Goal: Navigation & Orientation: Find specific page/section

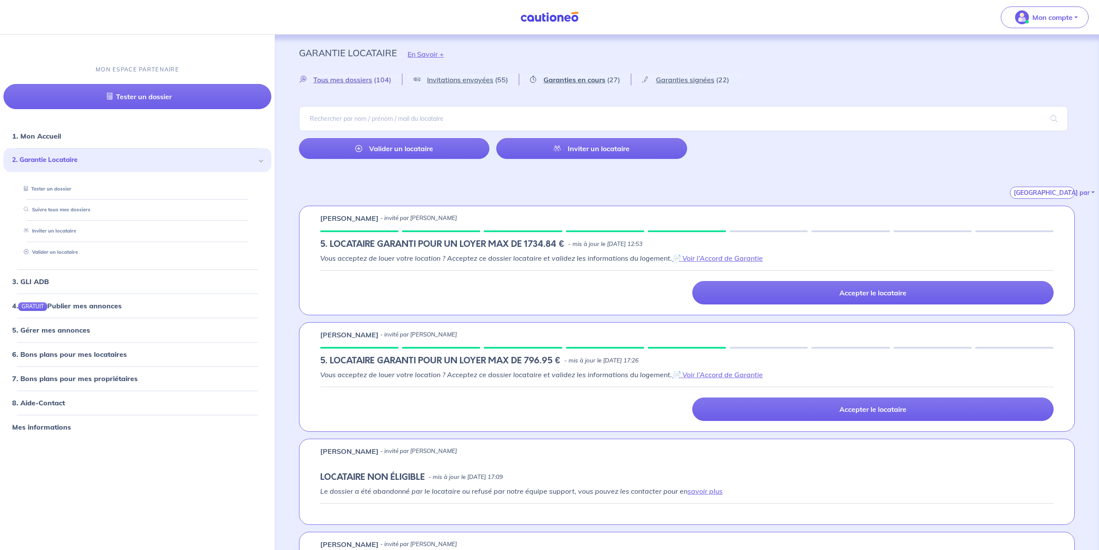
click at [351, 77] on span "Tous mes dossiers" at bounding box center [342, 79] width 59 height 9
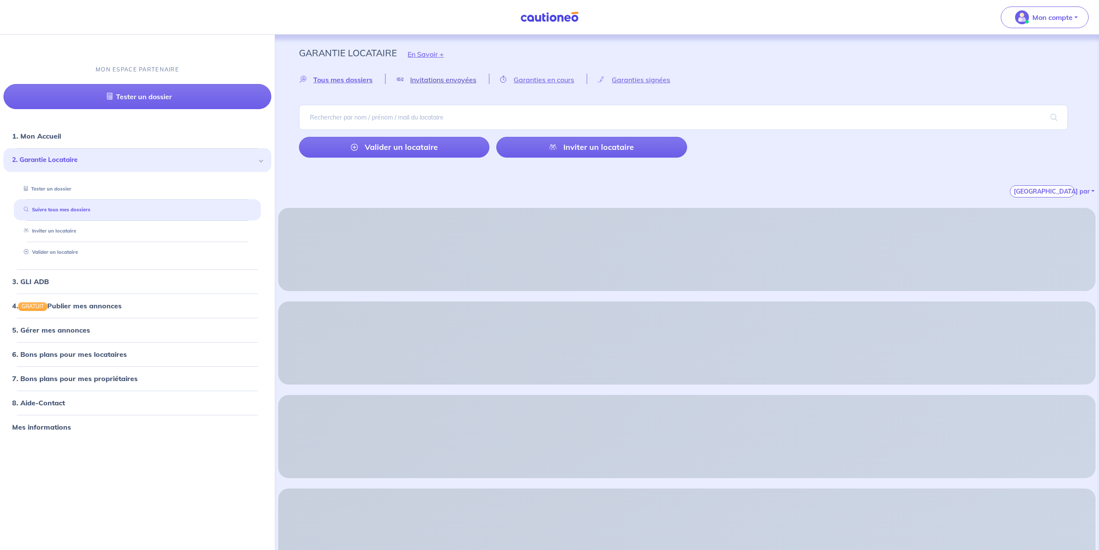
click at [437, 79] on span "Invitations envoyées" at bounding box center [443, 79] width 66 height 9
